Goal: Information Seeking & Learning: Learn about a topic

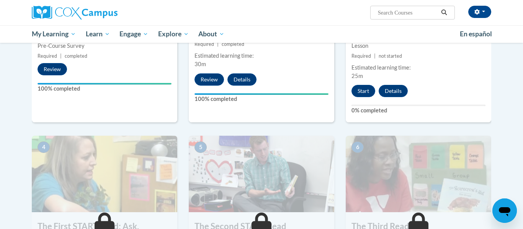
scroll to position [260, 0]
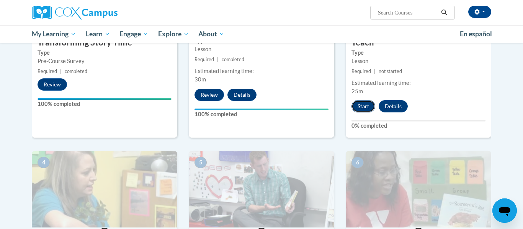
click at [362, 105] on button "Start" at bounding box center [363, 106] width 24 height 12
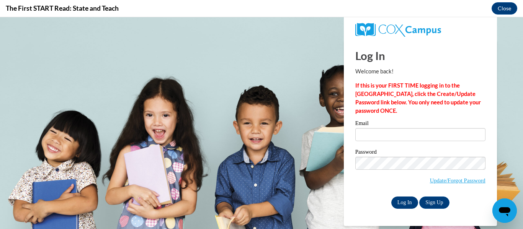
scroll to position [0, 0]
type input "kowes@cdcheadstart.org"
click at [404, 202] on input "Log In" at bounding box center [404, 203] width 27 height 12
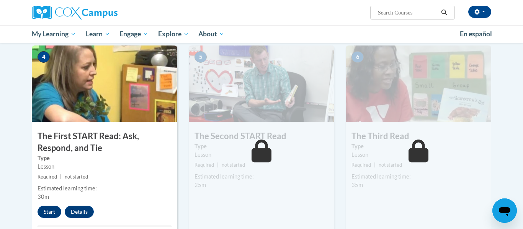
scroll to position [355, 0]
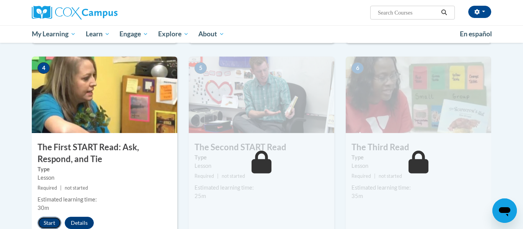
click at [49, 223] on button "Start" at bounding box center [50, 223] width 24 height 12
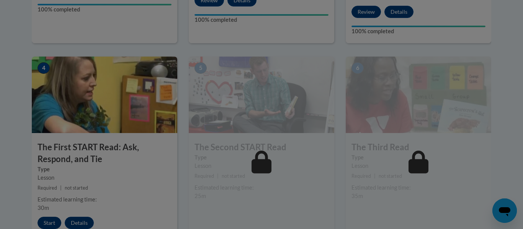
click at [49, 223] on div at bounding box center [261, 114] width 523 height 229
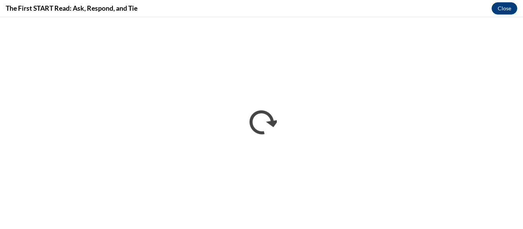
scroll to position [0, 0]
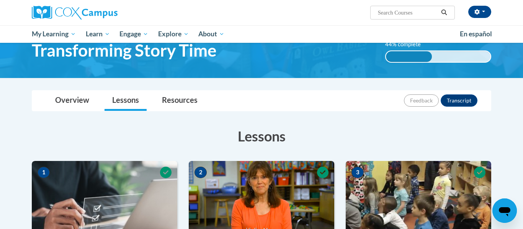
scroll to position [24, 0]
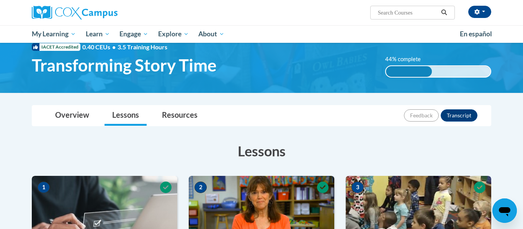
click at [417, 13] on input "Search..." at bounding box center [407, 12] width 61 height 9
type input "behavioral classroom management"
click at [446, 11] on icon "Search" at bounding box center [444, 13] width 7 height 6
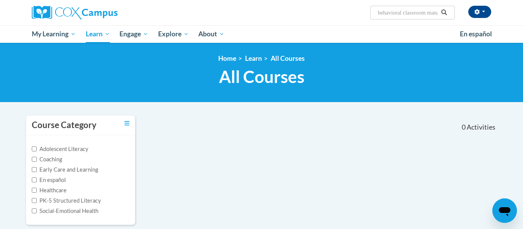
click at [434, 11] on input "behavioral classroom management" at bounding box center [407, 12] width 61 height 9
click at [411, 11] on input "anagement" at bounding box center [407, 12] width 61 height 9
type input "a"
type input "family engagement"
click at [443, 9] on button "Search" at bounding box center [443, 12] width 11 height 9
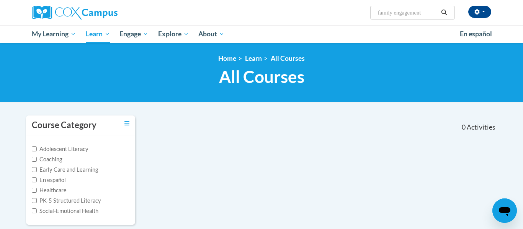
click at [429, 13] on input "family engagement" at bounding box center [407, 12] width 61 height 9
type input "f"
type input "inclusion"
click at [444, 12] on icon "Search" at bounding box center [444, 13] width 7 height 6
click at [405, 12] on input "inclusion" at bounding box center [407, 12] width 61 height 9
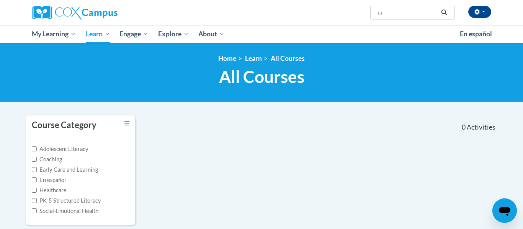
type input "i"
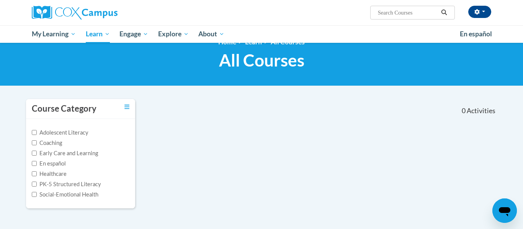
scroll to position [8, 0]
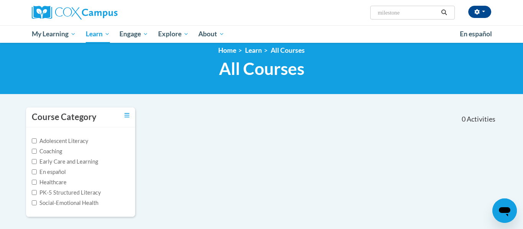
type input "milestones"
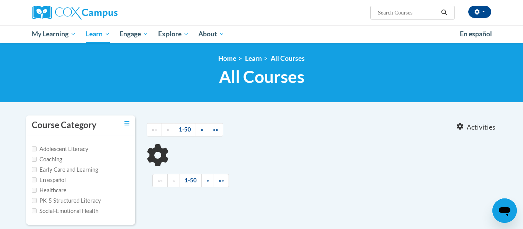
type input "milestones"
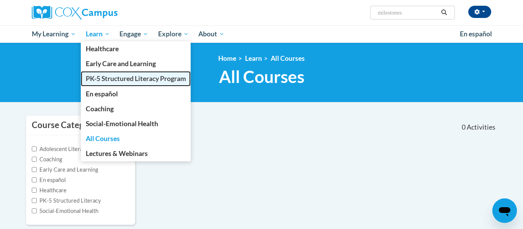
click at [110, 80] on span "PK-5 Structured Literacy Program" at bounding box center [136, 79] width 100 height 8
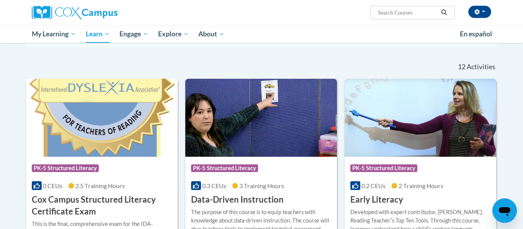
scroll to position [203, 0]
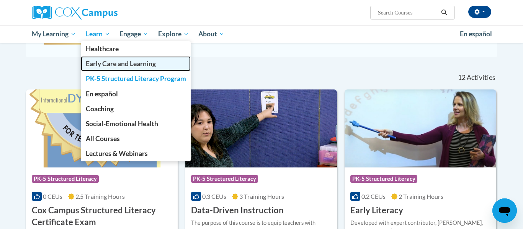
click at [98, 62] on span "Early Care and Learning" at bounding box center [121, 64] width 70 height 8
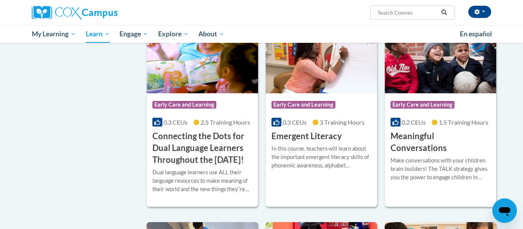
scroll to position [456, 0]
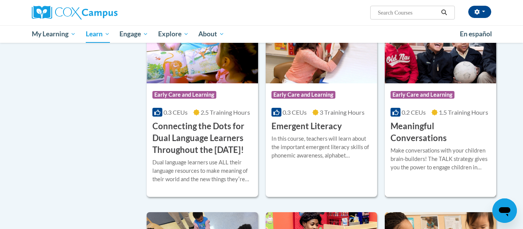
click at [431, 96] on span "Early Care and Learning" at bounding box center [423, 95] width 64 height 8
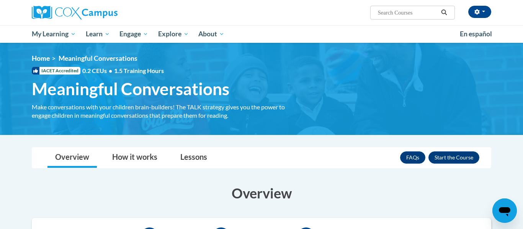
click at [522, 108] on img at bounding box center [261, 89] width 523 height 92
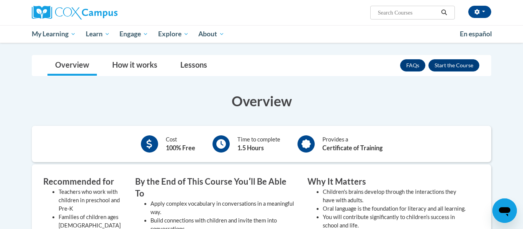
scroll to position [92, 0]
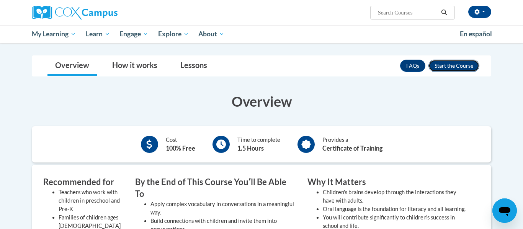
click at [465, 64] on button "Enroll" at bounding box center [453, 66] width 51 height 12
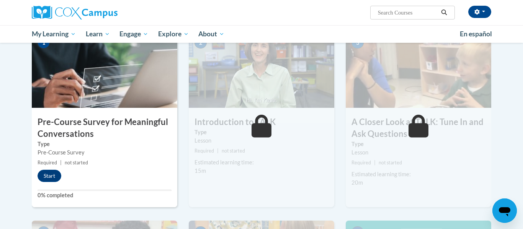
scroll to position [153, 0]
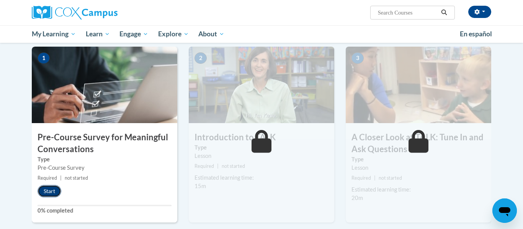
click at [47, 192] on button "Start" at bounding box center [50, 191] width 24 height 12
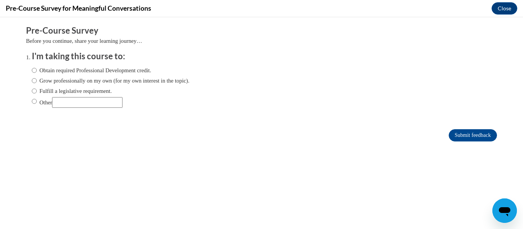
scroll to position [0, 0]
click at [34, 70] on input "Obtain required Professional Development credit." at bounding box center [34, 70] width 5 height 8
radio input "true"
click at [474, 134] on input "Submit feedback" at bounding box center [473, 135] width 48 height 12
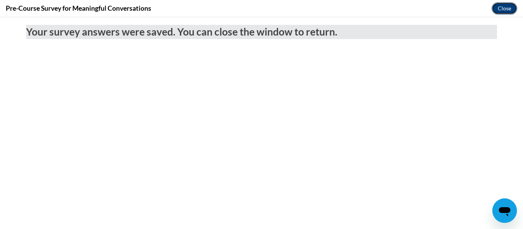
click at [503, 8] on button "Close" at bounding box center [505, 8] width 26 height 12
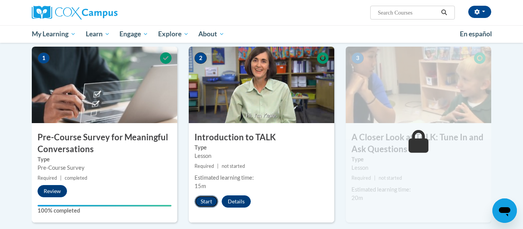
click at [210, 199] on button "Start" at bounding box center [207, 202] width 24 height 12
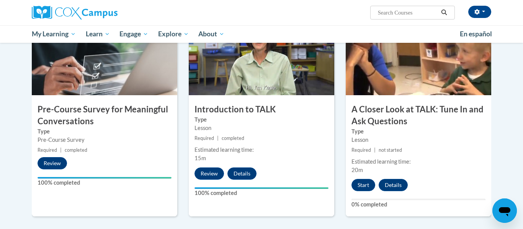
scroll to position [183, 0]
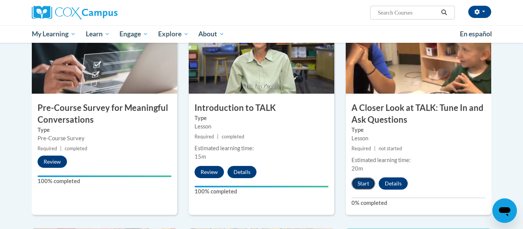
click at [361, 182] on button "Start" at bounding box center [363, 184] width 24 height 12
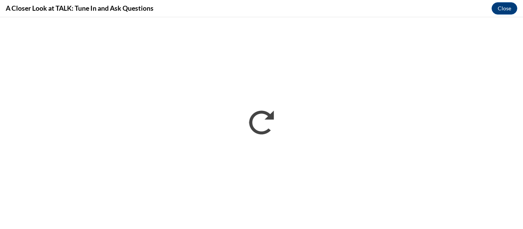
scroll to position [0, 0]
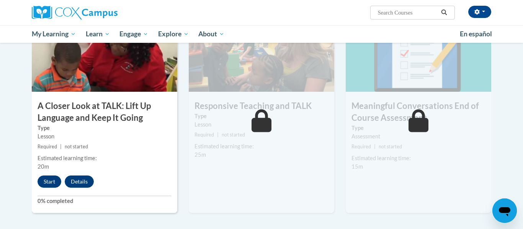
scroll to position [397, 0]
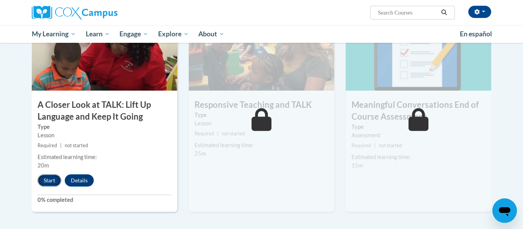
click at [50, 180] on button "Start" at bounding box center [50, 181] width 24 height 12
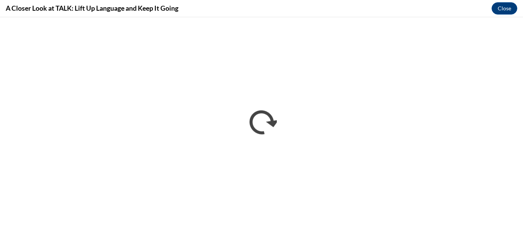
scroll to position [0, 0]
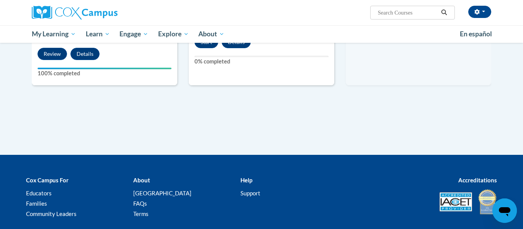
scroll to position [438, 0]
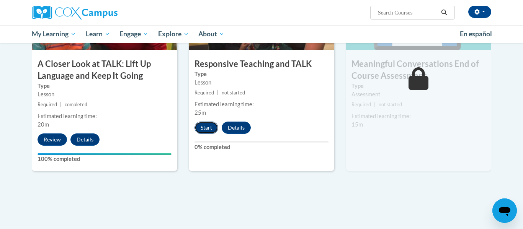
click at [211, 126] on button "Start" at bounding box center [207, 128] width 24 height 12
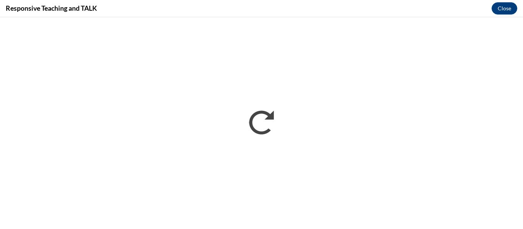
scroll to position [0, 0]
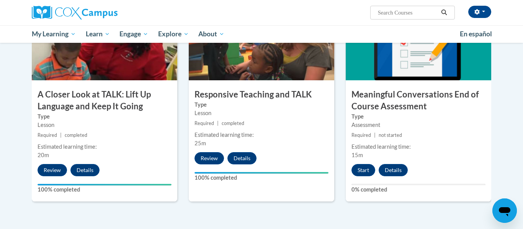
scroll to position [421, 0]
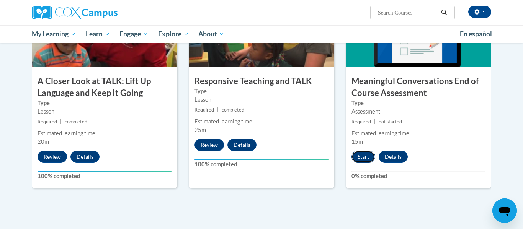
click at [365, 157] on button "Start" at bounding box center [363, 157] width 24 height 12
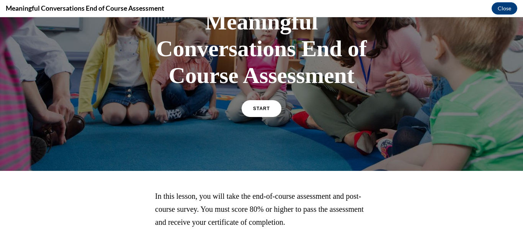
scroll to position [55, 0]
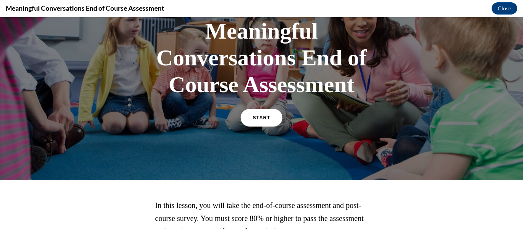
click at [267, 116] on span "START" at bounding box center [262, 118] width 18 height 6
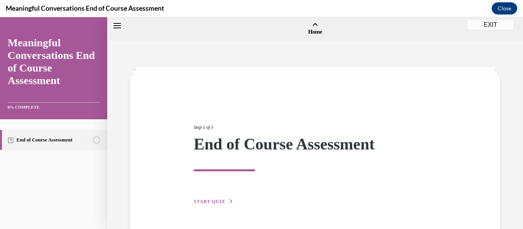
scroll to position [24, 0]
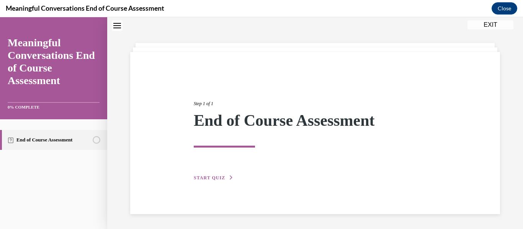
click at [214, 178] on span "START QUIZ" at bounding box center [209, 177] width 31 height 5
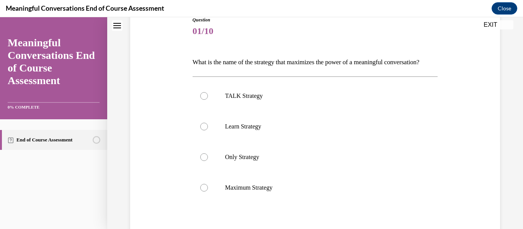
scroll to position [92, 0]
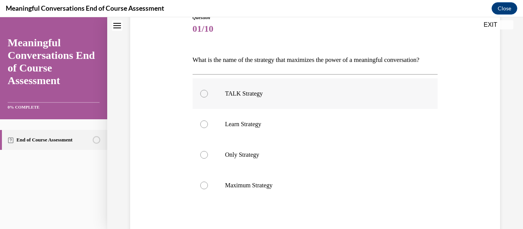
click at [204, 98] on div at bounding box center [204, 94] width 8 height 8
click at [204, 98] on input "TALK Strategy" at bounding box center [204, 94] width 8 height 8
radio input "true"
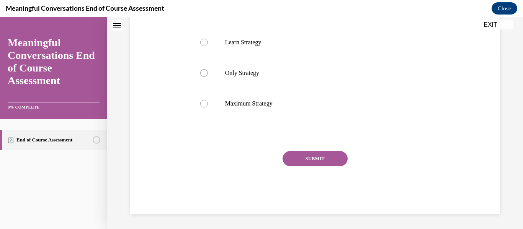
scroll to position [180, 0]
click at [335, 163] on button "SUBMIT" at bounding box center [315, 158] width 65 height 15
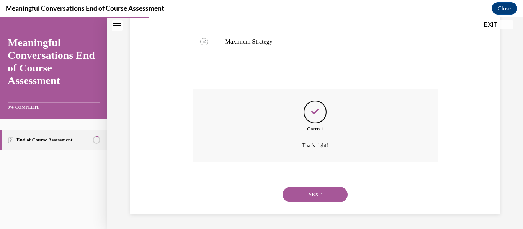
scroll to position [249, 0]
click at [329, 193] on button "NEXT" at bounding box center [315, 194] width 65 height 15
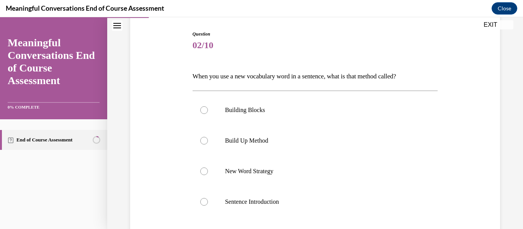
scroll to position [77, 0]
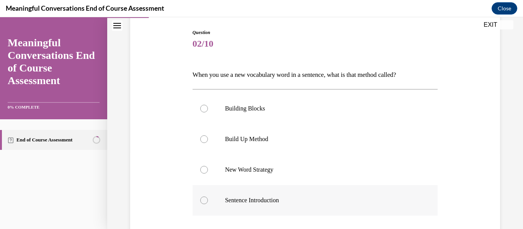
click at [204, 202] on div at bounding box center [204, 201] width 8 height 8
click at [204, 202] on input "Sentence Introduction" at bounding box center [204, 201] width 8 height 8
radio input "true"
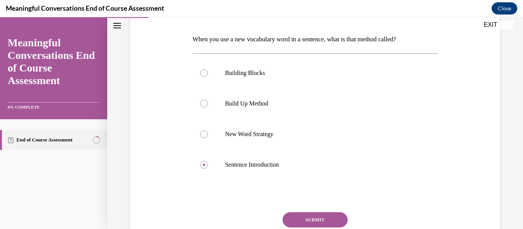
scroll to position [131, 0]
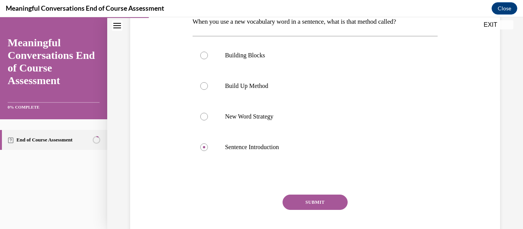
click at [330, 201] on button "SUBMIT" at bounding box center [315, 202] width 65 height 15
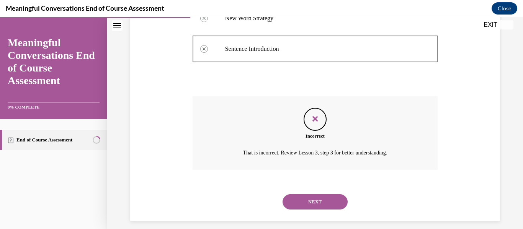
scroll to position [232, 0]
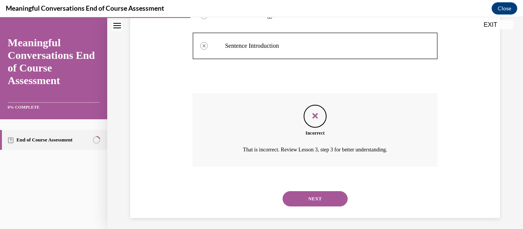
click at [334, 196] on button "NEXT" at bounding box center [315, 198] width 65 height 15
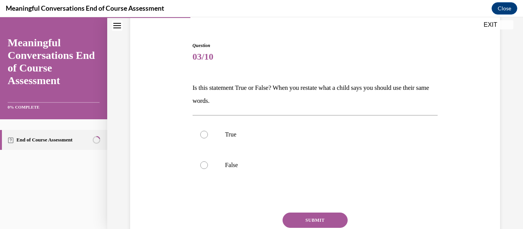
scroll to position [66, 0]
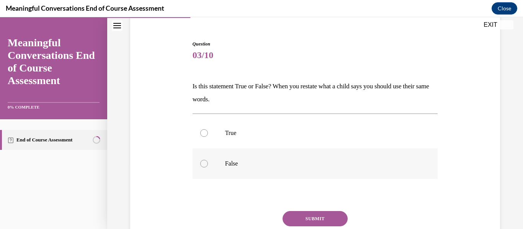
click at [205, 165] on div at bounding box center [204, 164] width 8 height 8
click at [205, 165] on input "False" at bounding box center [204, 164] width 8 height 8
radio input "true"
click at [310, 218] on button "SUBMIT" at bounding box center [315, 218] width 65 height 15
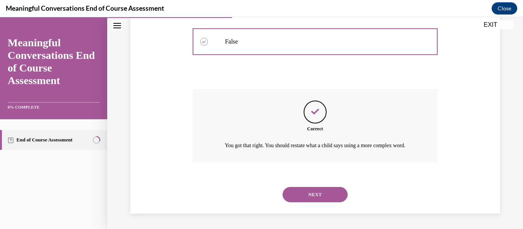
scroll to position [197, 0]
click at [326, 194] on button "NEXT" at bounding box center [315, 194] width 65 height 15
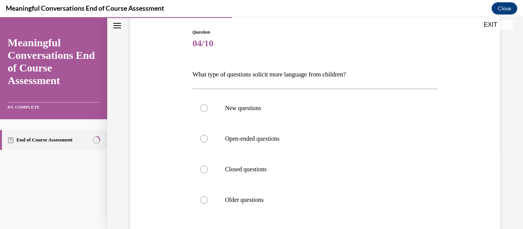
scroll to position [81, 0]
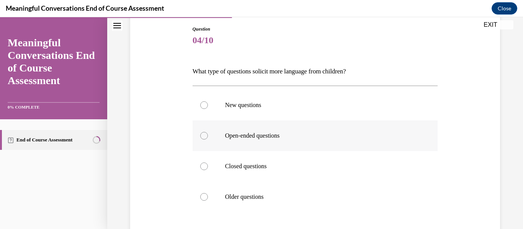
click at [204, 136] on div at bounding box center [204, 136] width 8 height 8
click at [204, 136] on input "Open-ended questions" at bounding box center [204, 136] width 8 height 8
radio input "true"
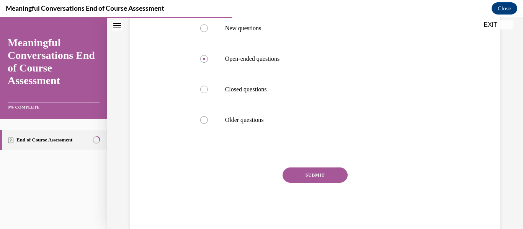
scroll to position [164, 0]
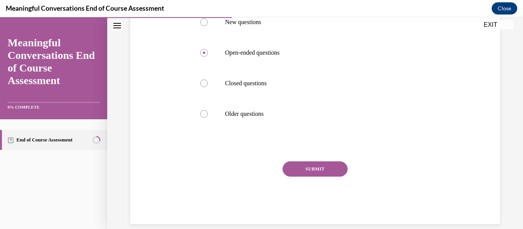
click at [333, 166] on button "SUBMIT" at bounding box center [315, 169] width 65 height 15
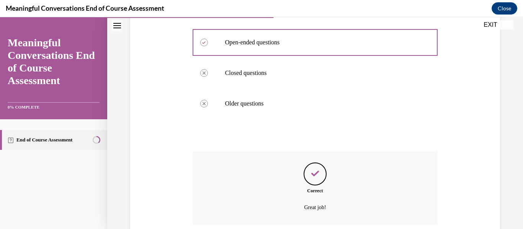
scroll to position [236, 0]
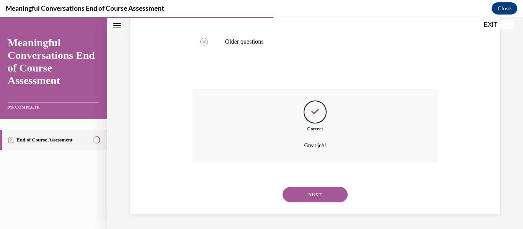
click at [332, 195] on button "NEXT" at bounding box center [315, 194] width 65 height 15
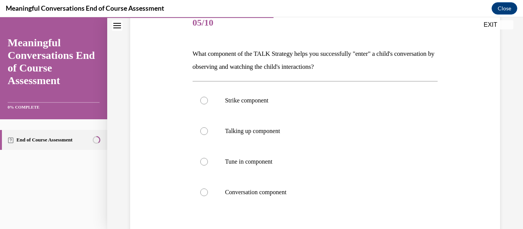
scroll to position [99, 0]
click at [205, 161] on div at bounding box center [204, 162] width 8 height 8
click at [205, 161] on input "Tune in component" at bounding box center [204, 162] width 8 height 8
radio input "true"
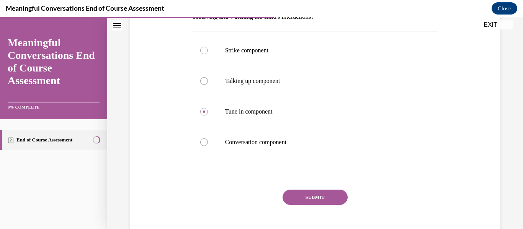
scroll to position [156, 0]
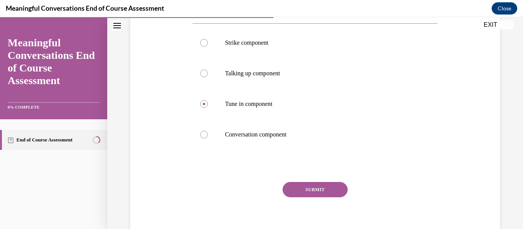
click at [338, 185] on button "SUBMIT" at bounding box center [315, 189] width 65 height 15
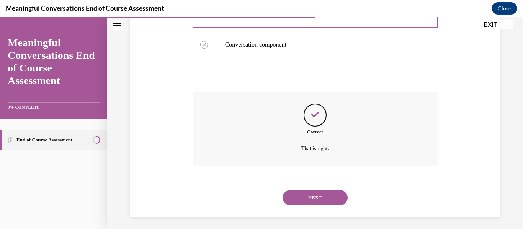
scroll to position [249, 0]
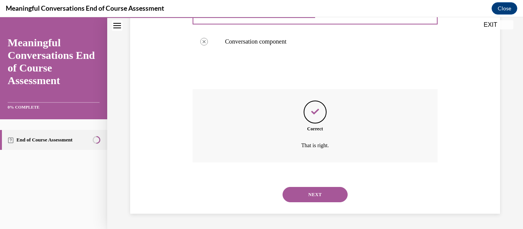
click at [334, 192] on button "NEXT" at bounding box center [315, 194] width 65 height 15
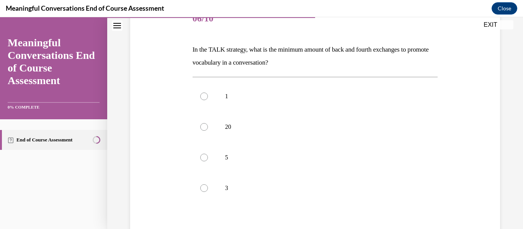
scroll to position [105, 0]
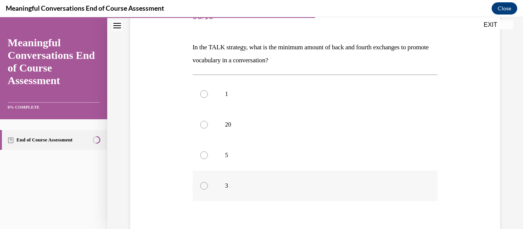
click at [205, 186] on div at bounding box center [204, 186] width 8 height 8
click at [205, 186] on input "3" at bounding box center [204, 186] width 8 height 8
radio input "true"
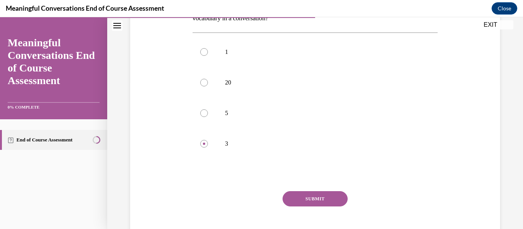
scroll to position [150, 0]
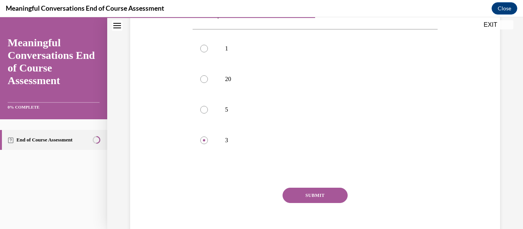
click at [330, 193] on button "SUBMIT" at bounding box center [315, 195] width 65 height 15
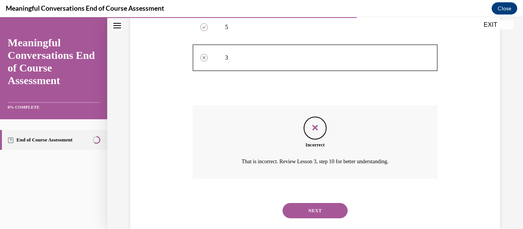
scroll to position [249, 0]
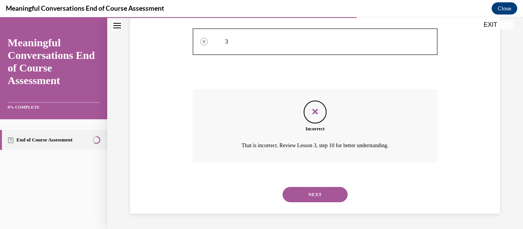
click at [338, 192] on button "NEXT" at bounding box center [315, 194] width 65 height 15
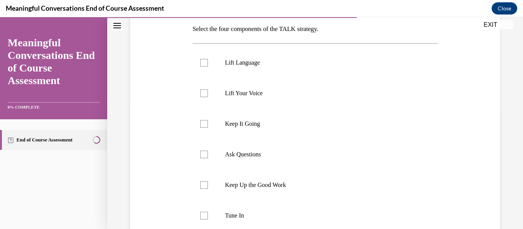
scroll to position [128, 0]
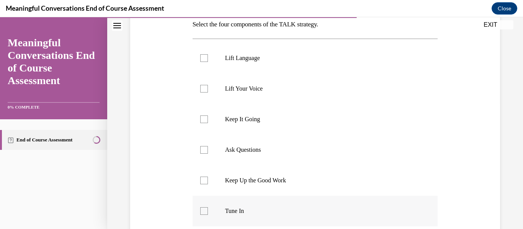
click at [203, 213] on div at bounding box center [204, 212] width 8 height 8
click at [203, 213] on input "Tune In" at bounding box center [204, 212] width 8 height 8
checkbox input "true"
click at [204, 152] on div at bounding box center [204, 150] width 8 height 8
click at [204, 152] on input "Ask Questions" at bounding box center [204, 150] width 8 height 8
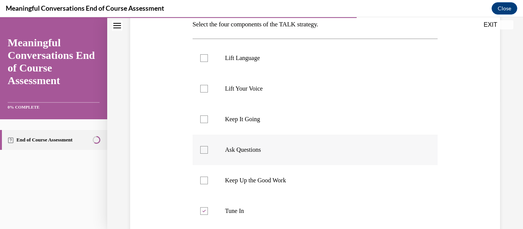
checkbox input "true"
click at [206, 92] on div at bounding box center [204, 89] width 8 height 8
click at [206, 92] on input "Lift Your Voice" at bounding box center [204, 89] width 8 height 8
checkbox input "true"
click at [204, 59] on div at bounding box center [204, 58] width 8 height 8
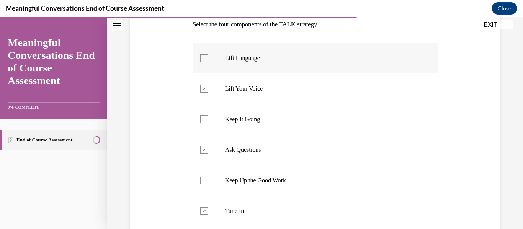
click at [204, 59] on input "Lift Language" at bounding box center [204, 58] width 8 height 8
checkbox input "true"
click at [205, 88] on icon at bounding box center [203, 89] width 3 height 3
click at [205, 88] on input "Lift Your Voice" at bounding box center [204, 89] width 8 height 8
checkbox input "false"
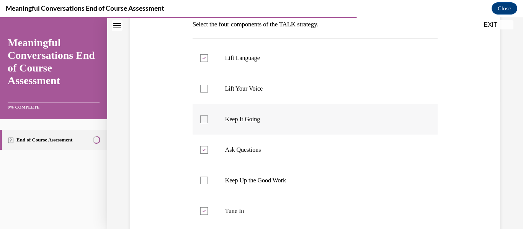
click at [204, 119] on div at bounding box center [204, 120] width 8 height 8
click at [204, 119] on input "Keep It Going" at bounding box center [204, 120] width 8 height 8
checkbox input "true"
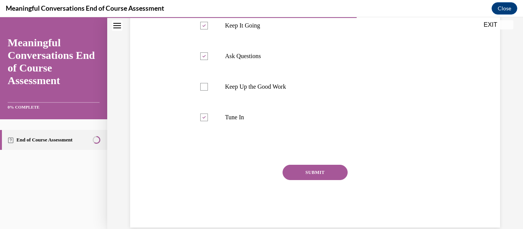
scroll to position [224, 0]
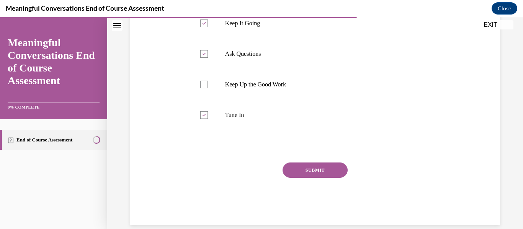
click at [316, 170] on button "SUBMIT" at bounding box center [315, 170] width 65 height 15
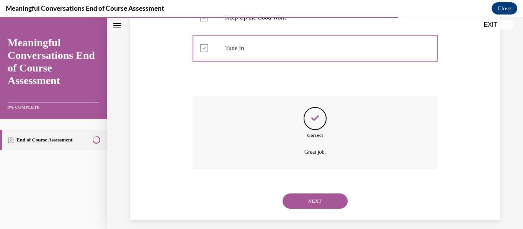
scroll to position [298, 0]
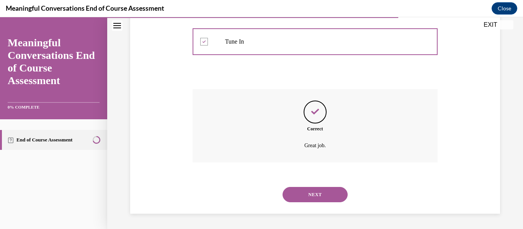
click at [321, 193] on button "NEXT" at bounding box center [315, 194] width 65 height 15
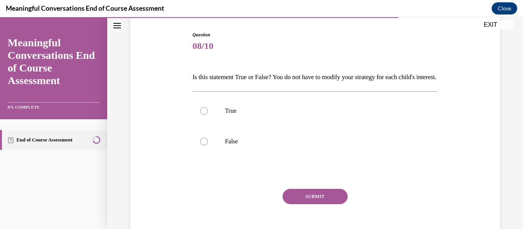
scroll to position [75, 0]
click at [205, 145] on div at bounding box center [204, 141] width 8 height 8
click at [205, 145] on input "False" at bounding box center [204, 141] width 8 height 8
radio input "true"
click at [339, 204] on button "SUBMIT" at bounding box center [315, 196] width 65 height 15
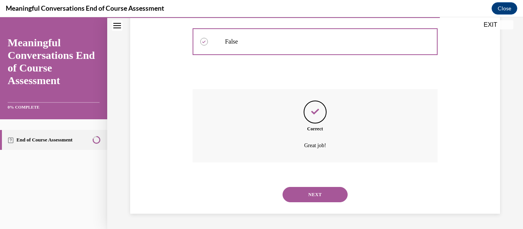
scroll to position [188, 0]
click at [330, 195] on button "NEXT" at bounding box center [315, 194] width 65 height 15
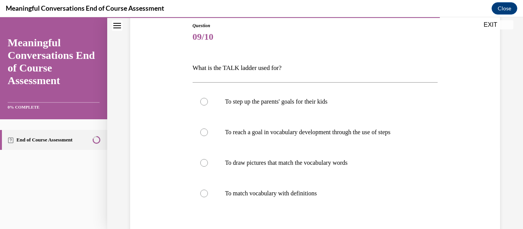
scroll to position [85, 0]
click at [204, 133] on div at bounding box center [204, 132] width 8 height 8
click at [204, 133] on input "To reach a goal in vocabulary development through the use of steps" at bounding box center [204, 132] width 8 height 8
radio input "true"
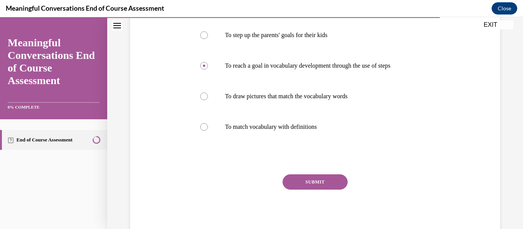
scroll to position [152, 0]
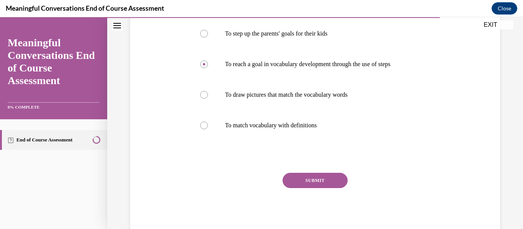
click at [332, 179] on button "SUBMIT" at bounding box center [315, 180] width 65 height 15
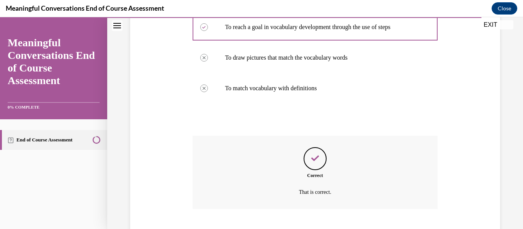
scroll to position [236, 0]
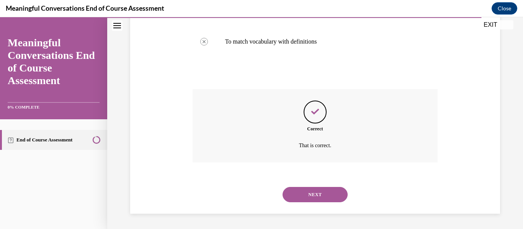
click at [325, 199] on button "NEXT" at bounding box center [315, 194] width 65 height 15
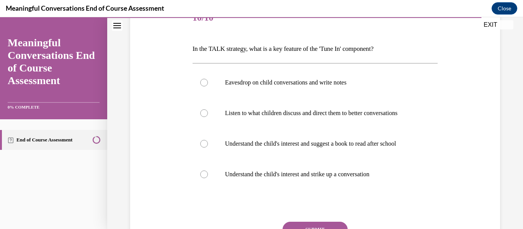
scroll to position [104, 0]
click at [204, 175] on div at bounding box center [204, 174] width 8 height 8
click at [204, 175] on input "Understand the child's interest and strike up a conversation" at bounding box center [204, 174] width 8 height 8
radio input "true"
click at [325, 223] on button "SUBMIT" at bounding box center [315, 229] width 65 height 15
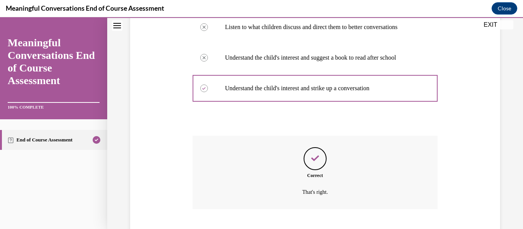
scroll to position [236, 0]
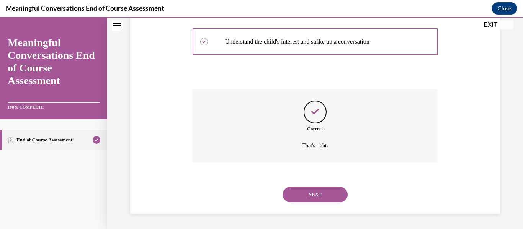
click at [317, 193] on button "NEXT" at bounding box center [315, 194] width 65 height 15
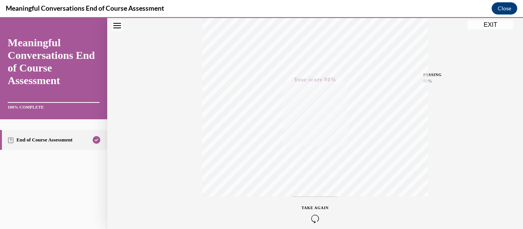
scroll to position [133, 0]
click at [489, 25] on button "EXIT" at bounding box center [491, 24] width 46 height 9
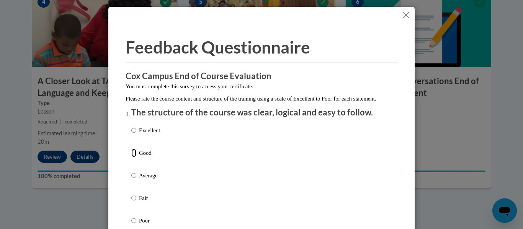
click at [132, 157] on input "Good" at bounding box center [133, 153] width 5 height 8
radio input "true"
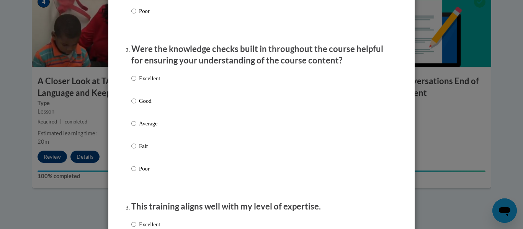
scroll to position [218, 0]
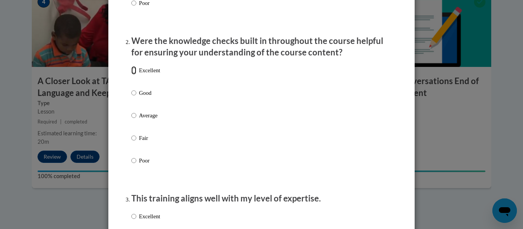
click at [132, 75] on input "Excellent" at bounding box center [133, 70] width 5 height 8
radio input "true"
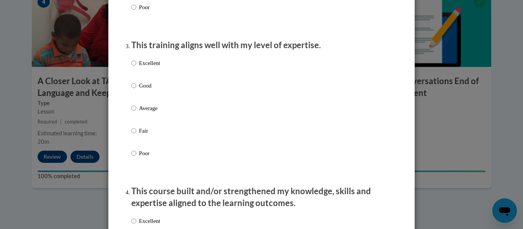
scroll to position [392, 0]
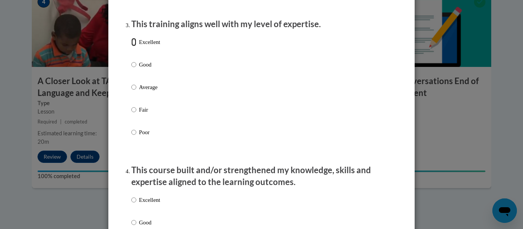
click at [134, 46] on input "Excellent" at bounding box center [133, 42] width 5 height 8
radio input "true"
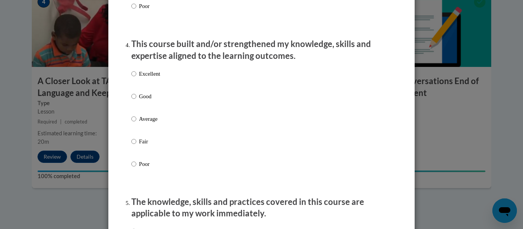
scroll to position [546, 0]
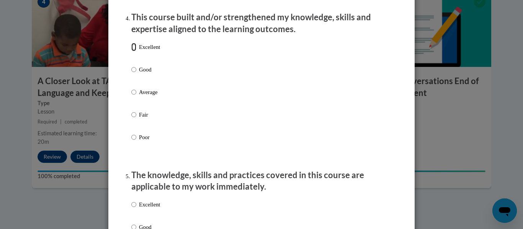
click at [133, 51] on input "Excellent" at bounding box center [133, 47] width 5 height 8
radio input "true"
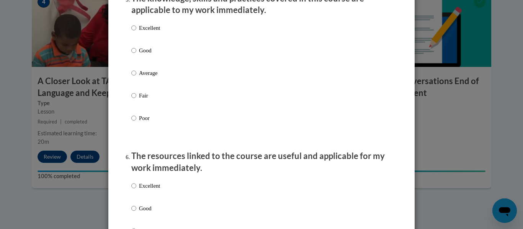
scroll to position [733, 0]
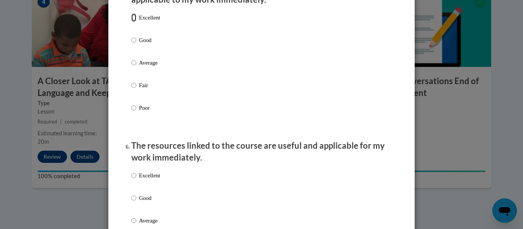
click at [135, 22] on input "Excellent" at bounding box center [133, 17] width 5 height 8
radio input "true"
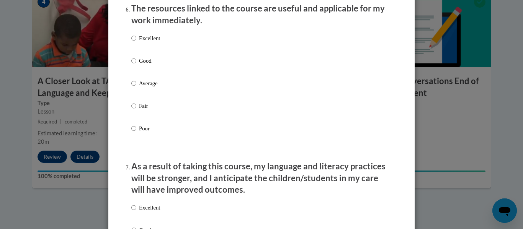
scroll to position [876, 0]
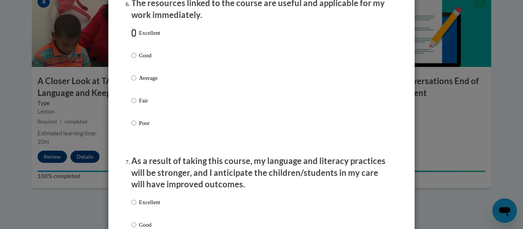
click at [135, 37] on input "Excellent" at bounding box center [133, 33] width 5 height 8
radio input "true"
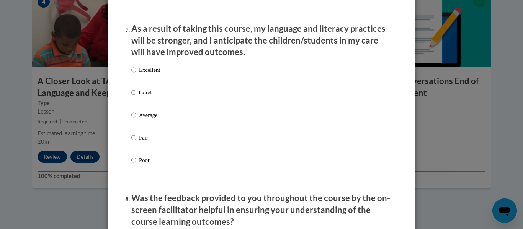
scroll to position [1016, 0]
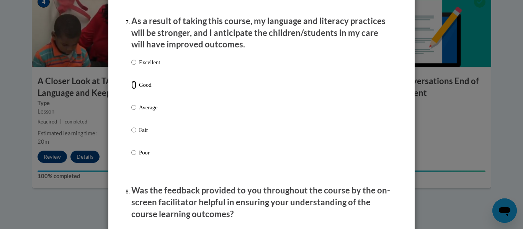
click at [134, 89] on input "Good" at bounding box center [133, 85] width 5 height 8
radio input "true"
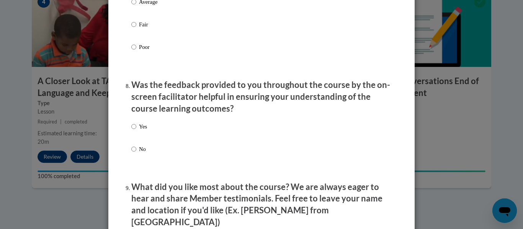
scroll to position [1140, 0]
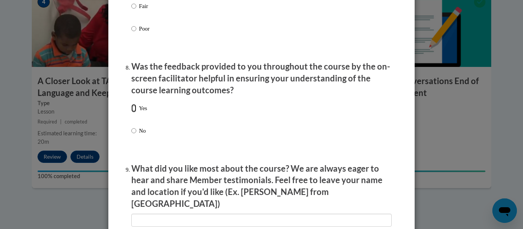
click at [133, 113] on input "Yes" at bounding box center [133, 108] width 5 height 8
radio input "true"
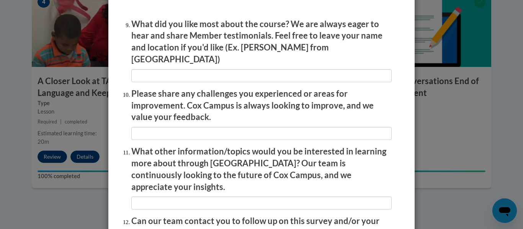
scroll to position [1303, 0]
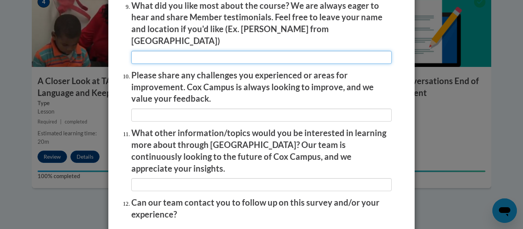
click at [142, 52] on input "textbox" at bounding box center [261, 57] width 260 height 13
type input "Everything was great"
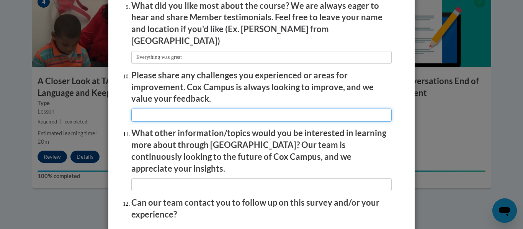
click at [181, 109] on input "textbox" at bounding box center [261, 115] width 260 height 13
type input "Not at this time"
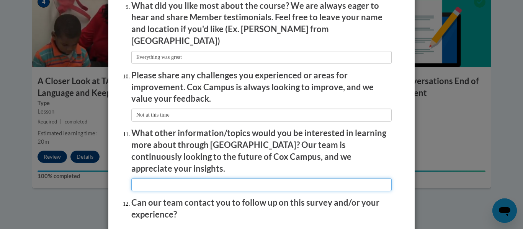
click at [183, 178] on input "textbox" at bounding box center [261, 184] width 260 height 13
click at [149, 178] on input "textbox" at bounding box center [261, 184] width 260 height 13
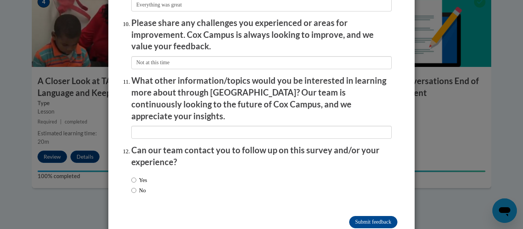
scroll to position [1358, 0]
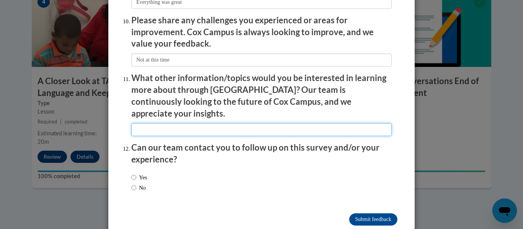
click at [190, 123] on input "textbox" at bounding box center [261, 129] width 260 height 13
type input "Challenging Behavior"
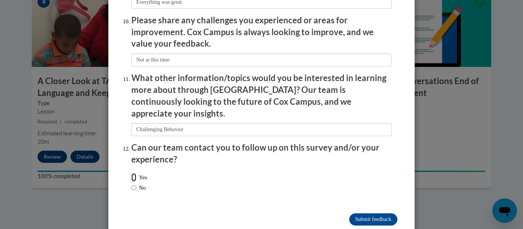
click at [134, 173] on input "Yes" at bounding box center [133, 177] width 5 height 8
radio input "true"
click at [372, 214] on input "Submit feedback" at bounding box center [373, 220] width 48 height 12
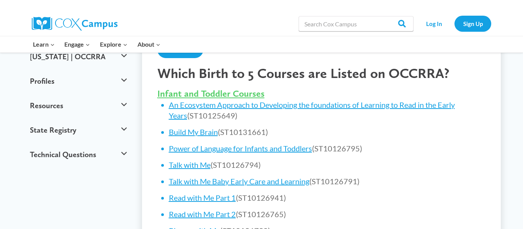
scroll to position [264, 0]
